Goal: Task Accomplishment & Management: Use online tool/utility

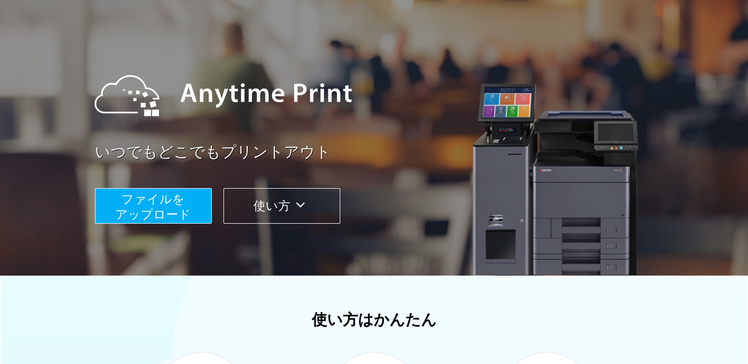
scroll to position [102, 0]
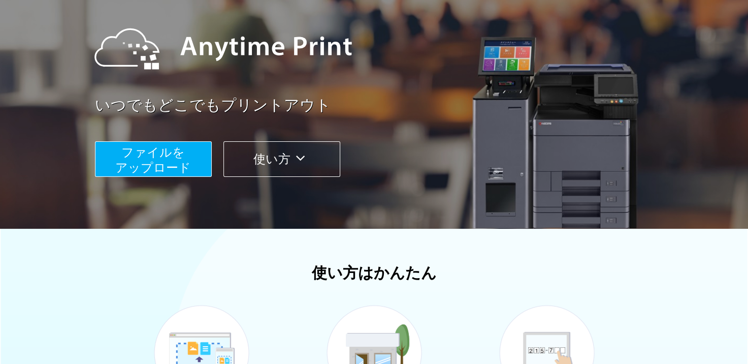
click at [194, 165] on button "ファイルを ​​アップロード" at bounding box center [153, 159] width 117 height 36
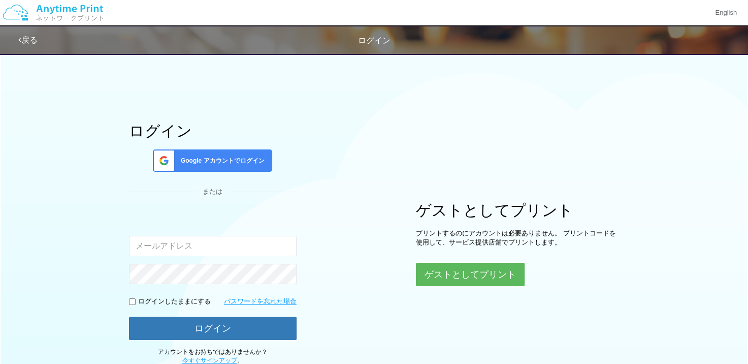
type input "[EMAIL_ADDRESS][DOMAIN_NAME]"
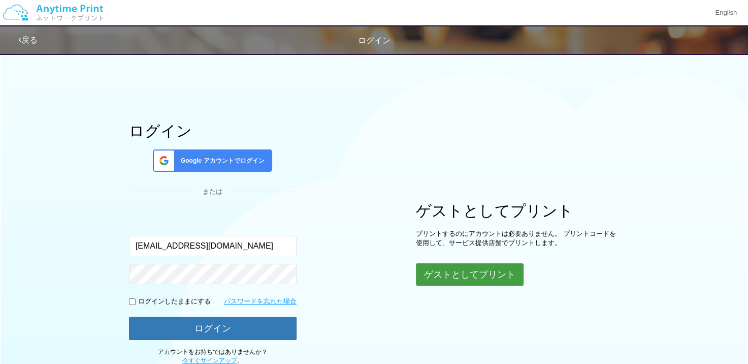
click at [470, 268] on button "ゲストとしてプリント" at bounding box center [470, 274] width 108 height 22
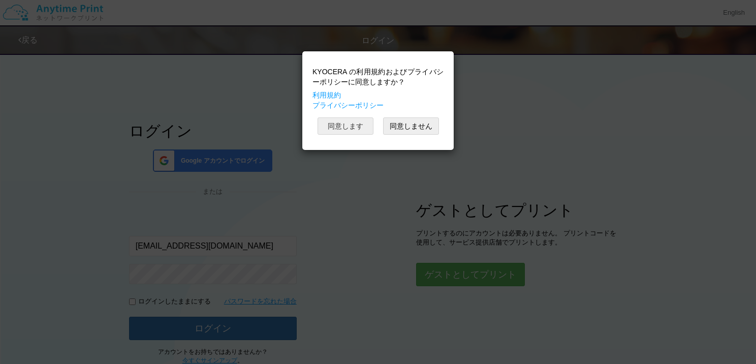
click at [335, 120] on button "同意します" at bounding box center [345, 125] width 56 height 17
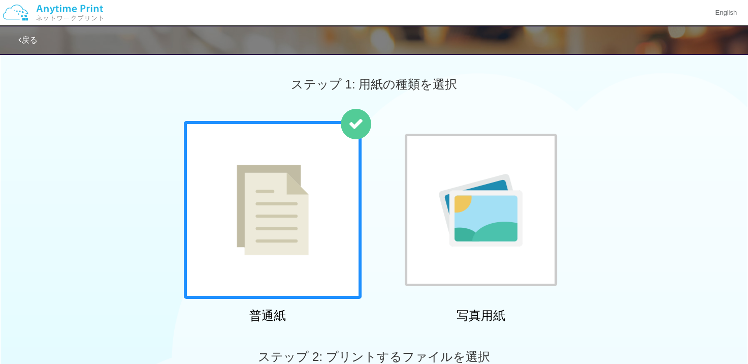
click at [485, 181] on img at bounding box center [481, 210] width 84 height 73
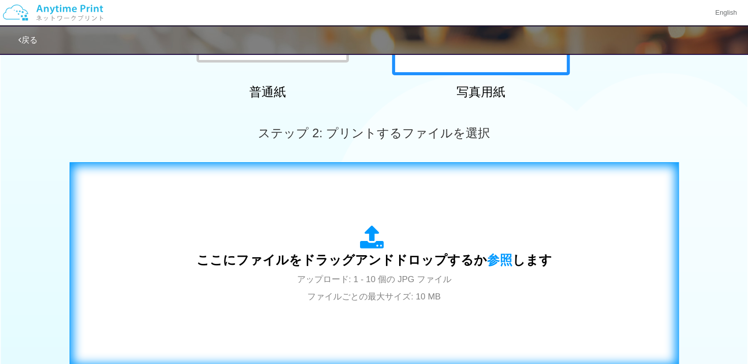
scroll to position [356, 0]
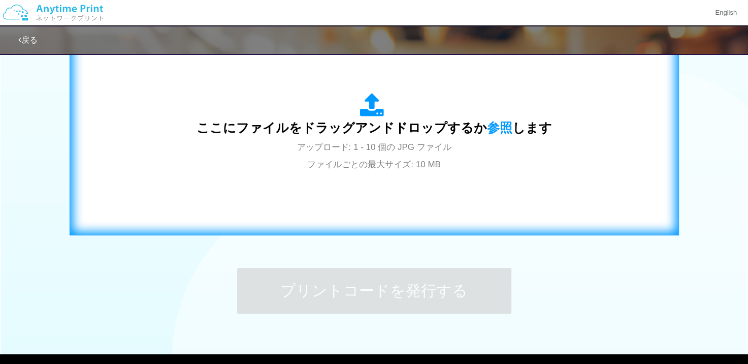
click at [423, 185] on div "ここにファイルをドラッグアンドドロップするか 参照 します アップロード: 1 - 10 個の JPG ファイル ファイルごとの最大サイズ: 10 MB" at bounding box center [374, 133] width 588 height 184
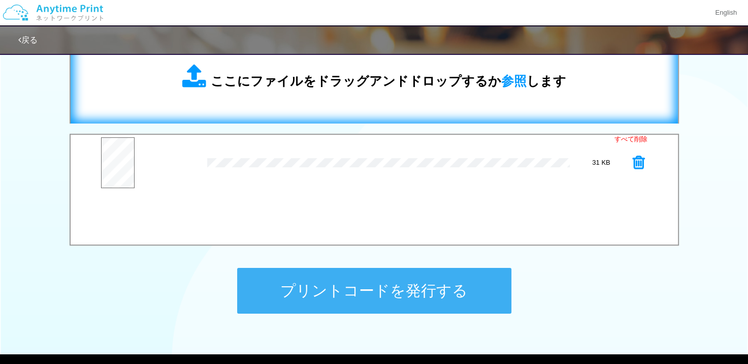
click at [293, 88] on span "ここにファイルをドラッグアンドドロップするか 参照 します" at bounding box center [389, 81] width 356 height 14
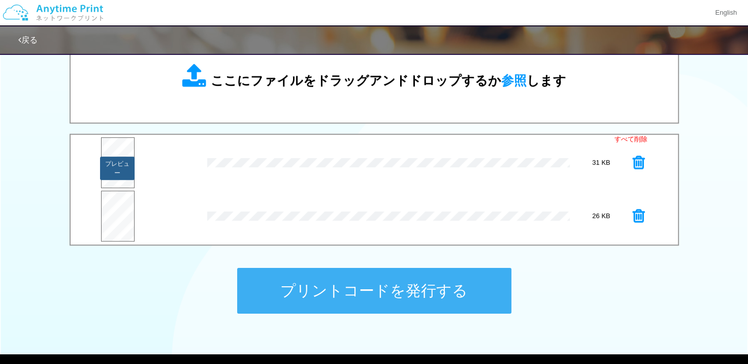
click at [123, 171] on button "プレビュー" at bounding box center [117, 167] width 35 height 23
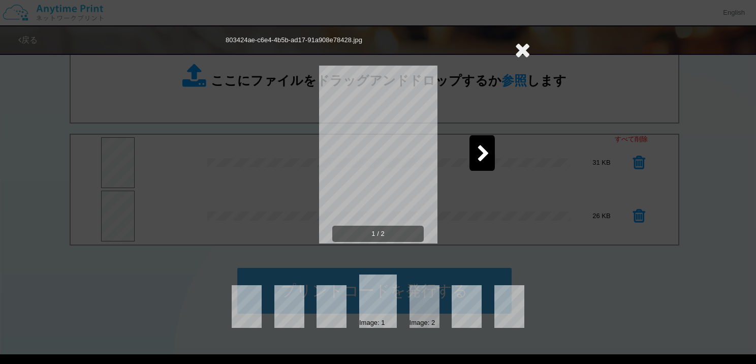
click at [482, 155] on icon at bounding box center [483, 154] width 13 height 18
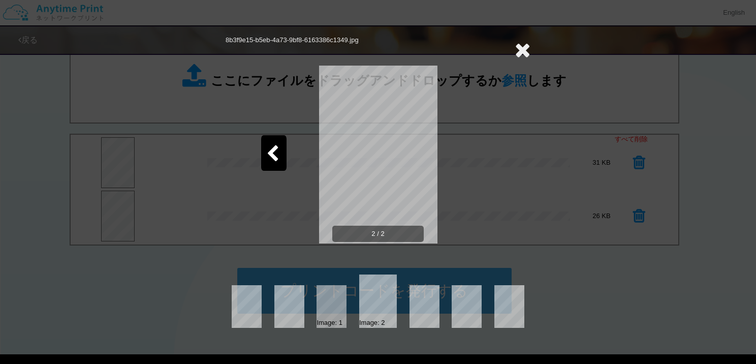
click at [526, 44] on icon at bounding box center [523, 50] width 16 height 20
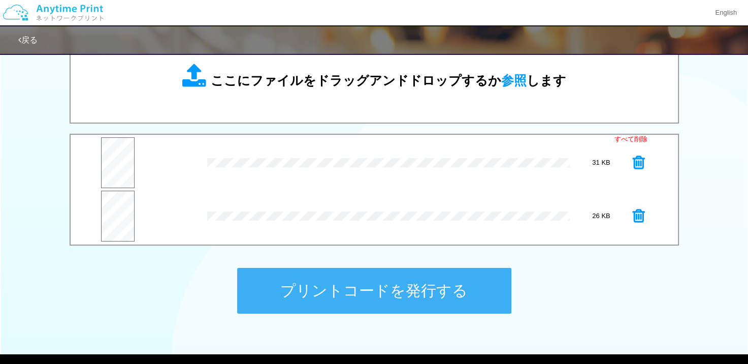
click at [376, 292] on button "プリントコードを発行する" at bounding box center [374, 291] width 274 height 46
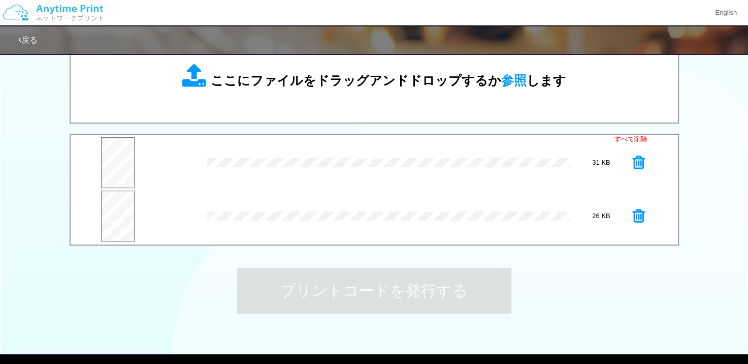
scroll to position [0, 0]
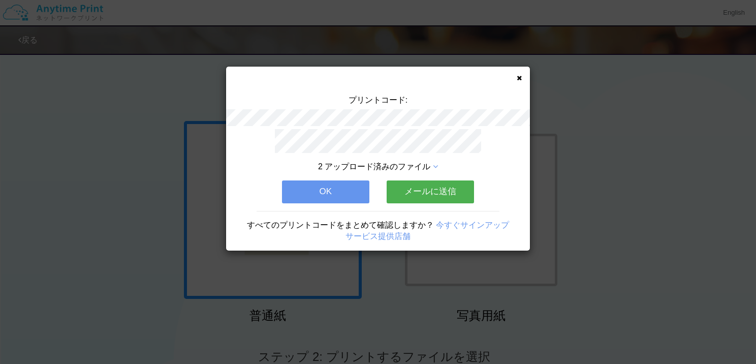
click at [334, 190] on button "OK" at bounding box center [325, 191] width 87 height 22
